Goal: Task Accomplishment & Management: Use online tool/utility

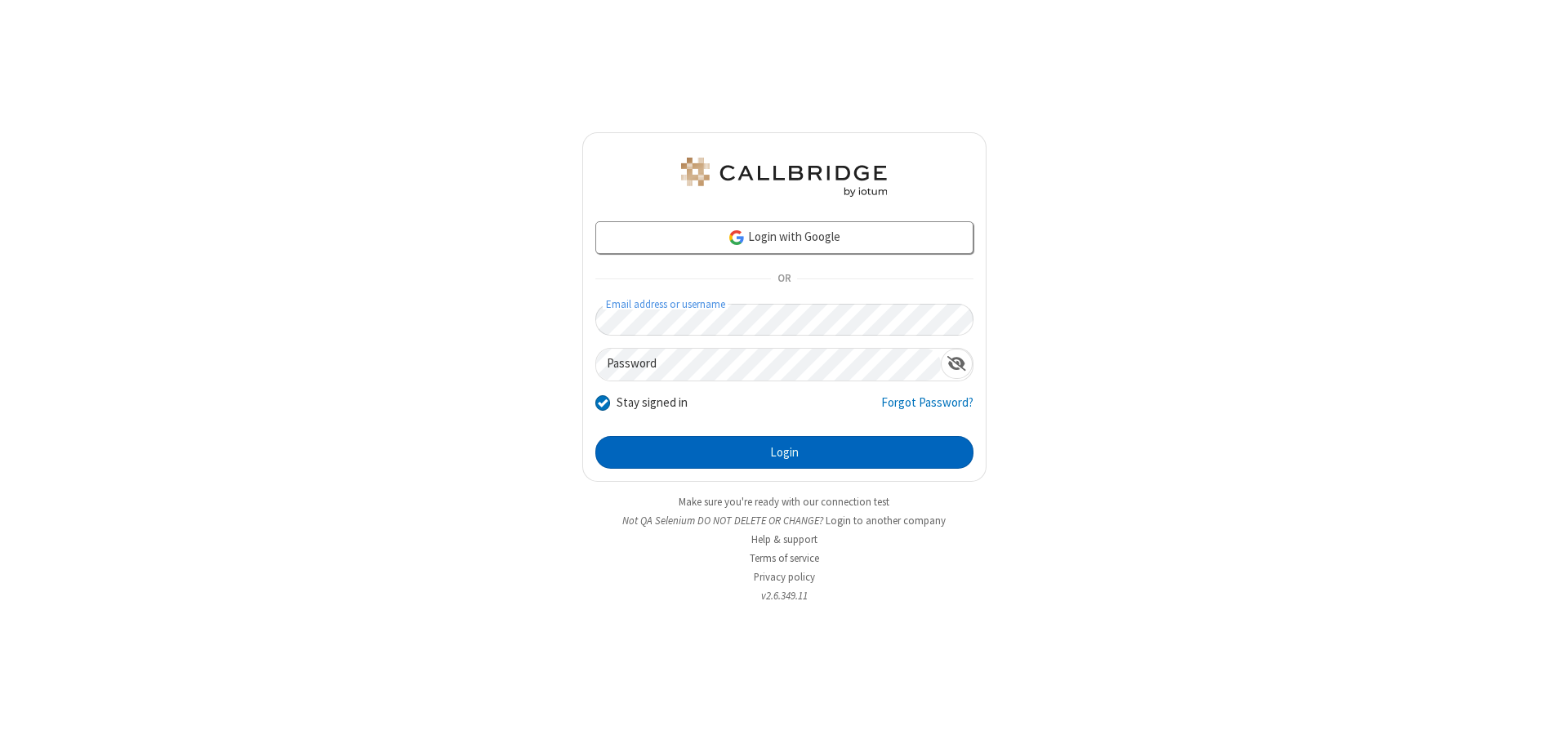
click at [784, 452] on button "Login" at bounding box center [784, 452] width 378 height 33
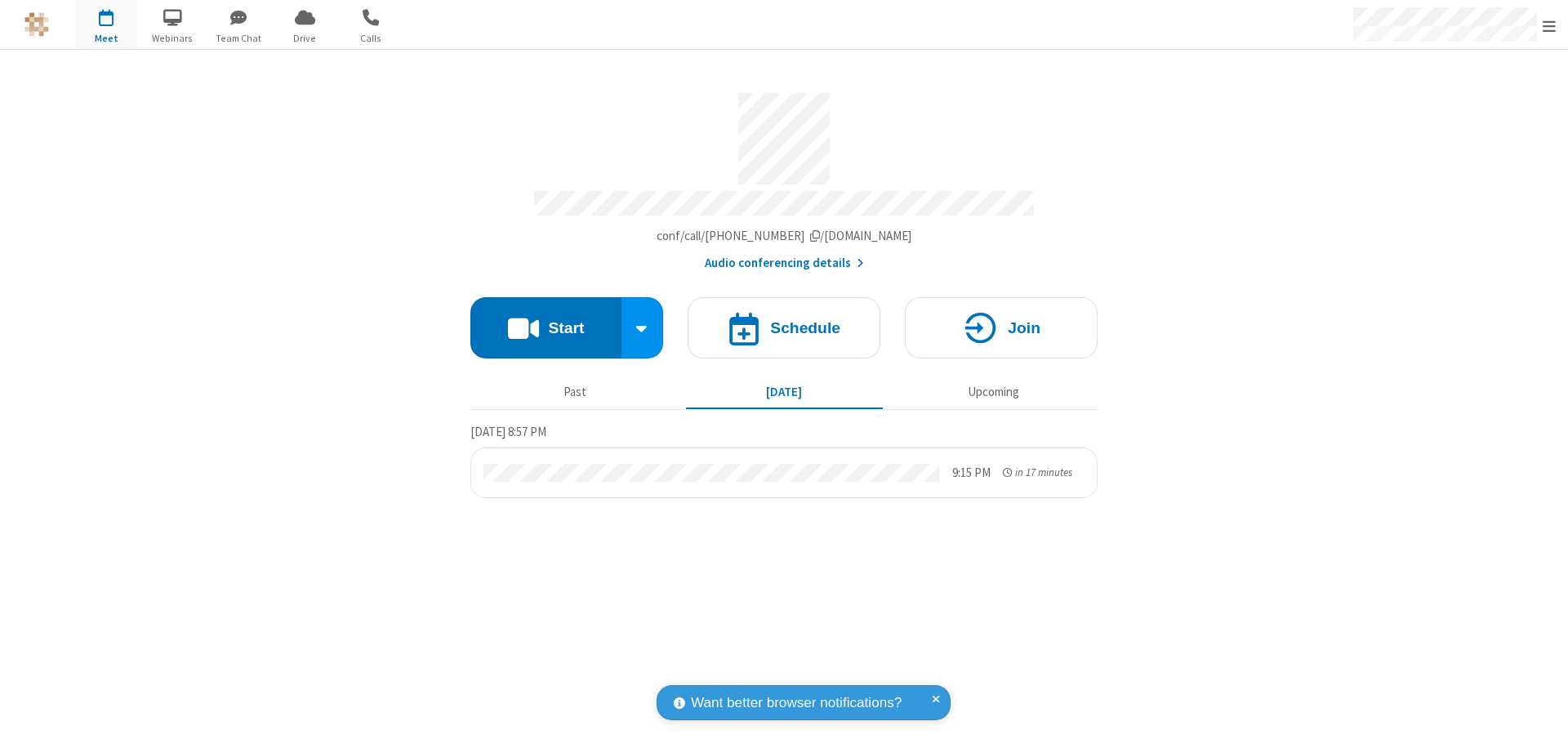
click at [1549, 26] on span "Open menu" at bounding box center [1549, 26] width 13 height 16
click at [304, 37] on span "Drive" at bounding box center [304, 38] width 61 height 15
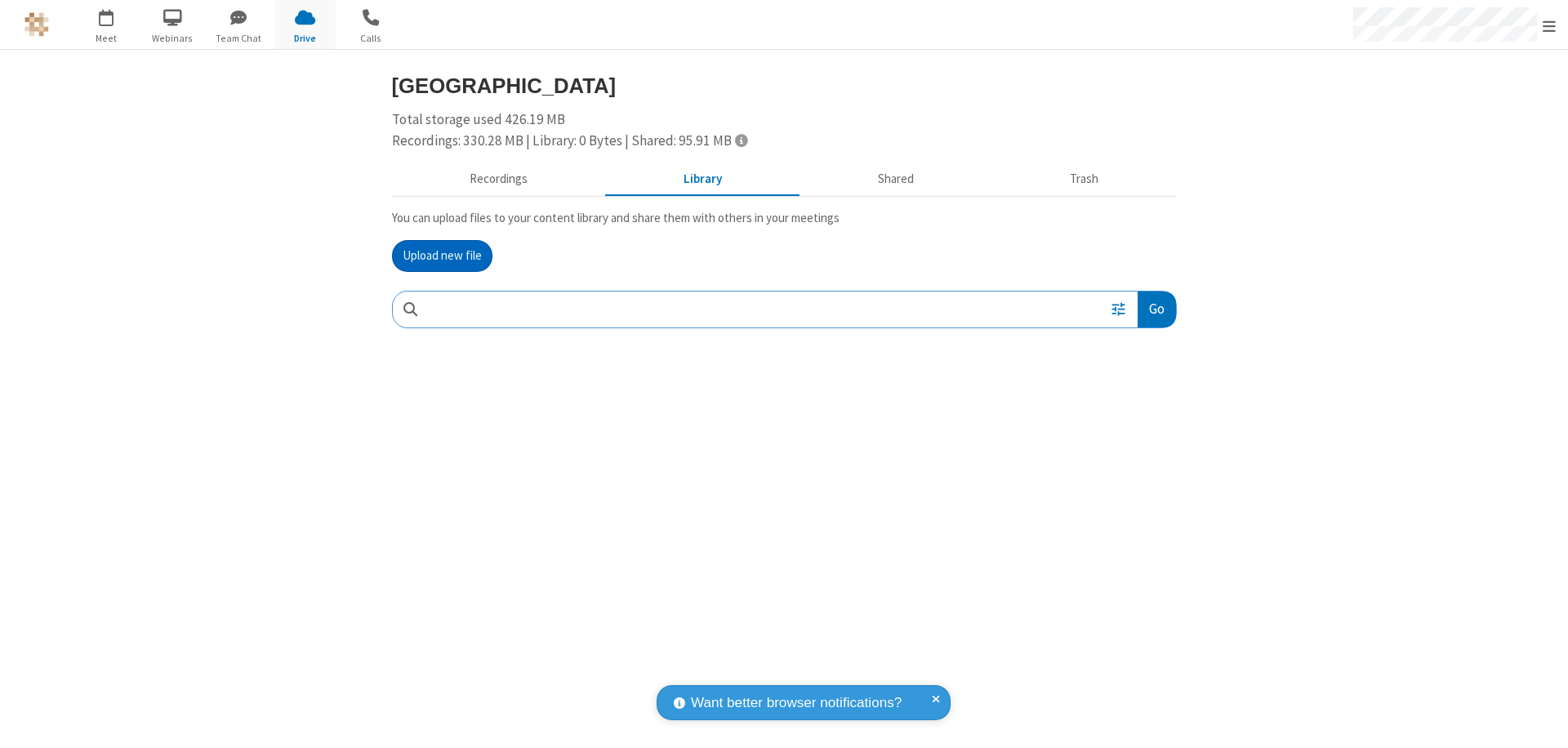
click at [1155, 309] on button "Go" at bounding box center [1156, 310] width 37 height 37
click at [441, 256] on button "Upload new file" at bounding box center [442, 256] width 101 height 33
